Goal: Navigation & Orientation: Find specific page/section

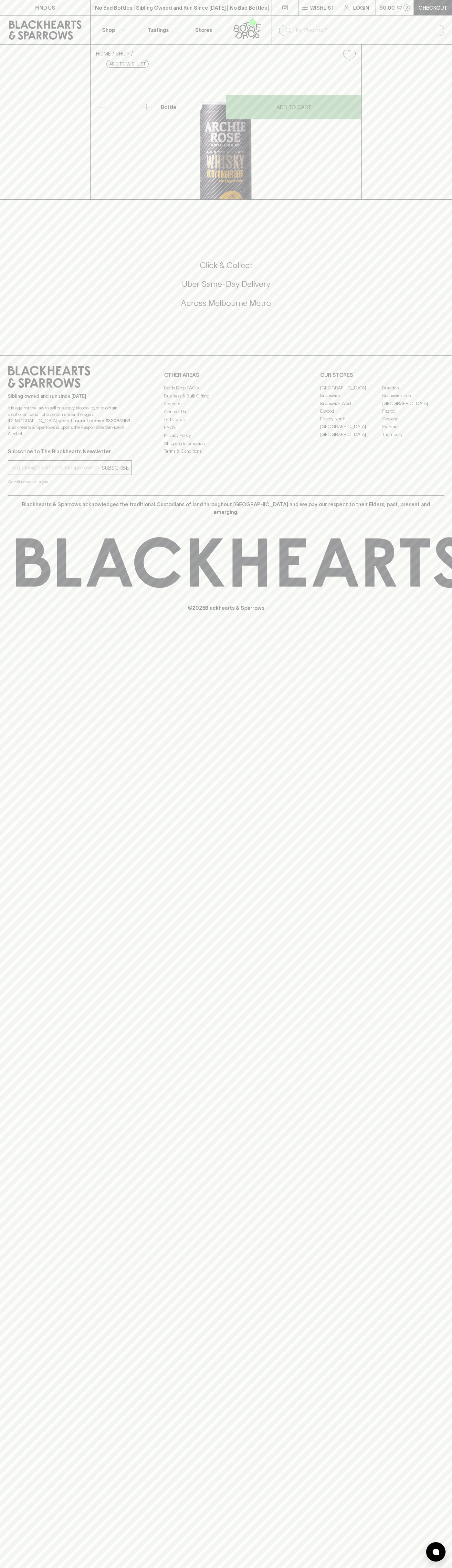
click at [163, 13] on div "| No Bad Bottles | Sibling Owned and Run Since [DATE] | No Bad Bottles | Siblin…" at bounding box center [180, 7] width 181 height 15
click at [439, 810] on div "FIND US | No Bad Bottles | Sibling Owned and Run Since [DATE] | No Bad Bottles …" at bounding box center [226, 784] width 452 height 1568
click at [230, 1567] on html "FIND US | No Bad Bottles | Sibling Owned and Run Since [DATE] | No Bad Bottles …" at bounding box center [226, 784] width 452 height 1568
click at [29, 1423] on div "FIND US | No Bad Bottles | Sibling Owned and Run Since 2006 | No Bad Bottles | …" at bounding box center [226, 784] width 452 height 1568
